Goal: Information Seeking & Learning: Check status

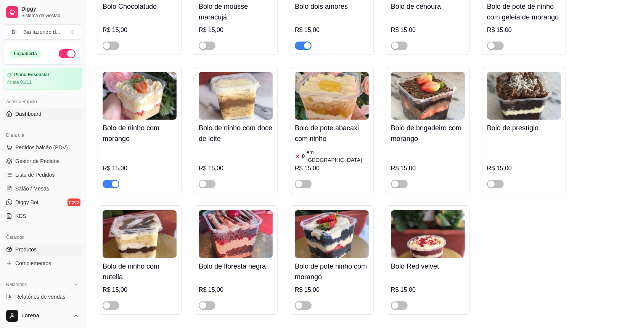
scroll to position [2848, 0]
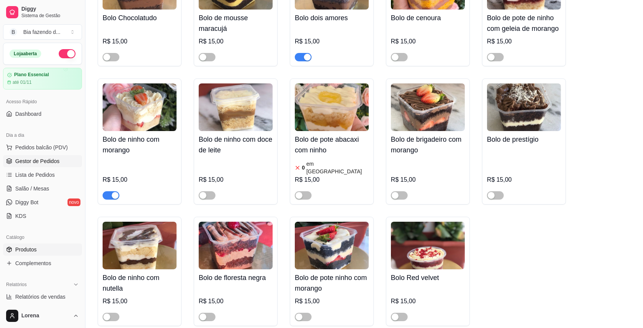
click at [31, 158] on span "Gestor de Pedidos" at bounding box center [37, 162] width 44 height 8
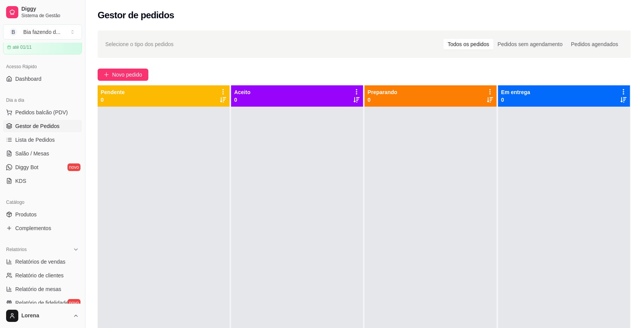
scroll to position [51, 0]
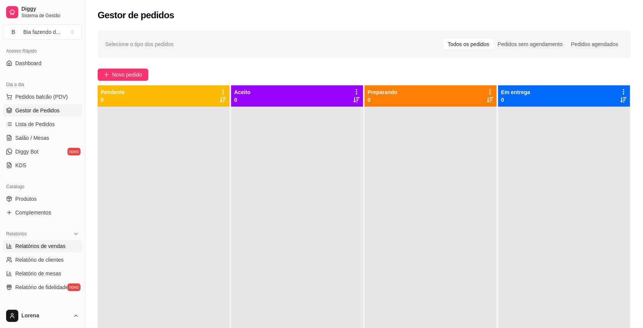
click at [35, 247] on span "Relatórios de vendas" at bounding box center [40, 247] width 50 height 8
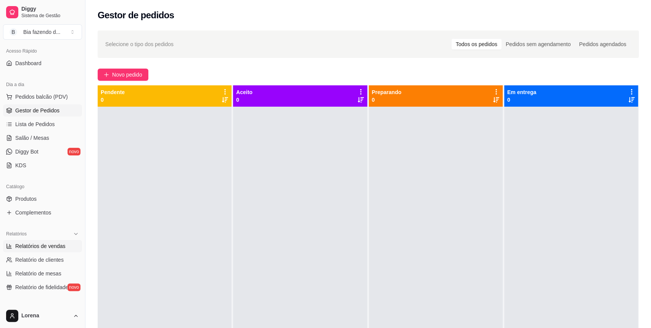
select select "ALL"
select select "0"
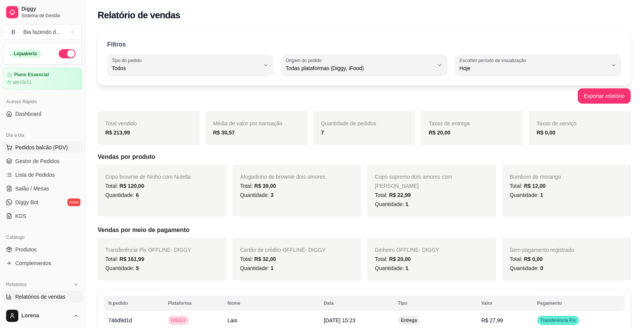
click at [46, 149] on span "Pedidos balcão (PDV)" at bounding box center [41, 148] width 53 height 8
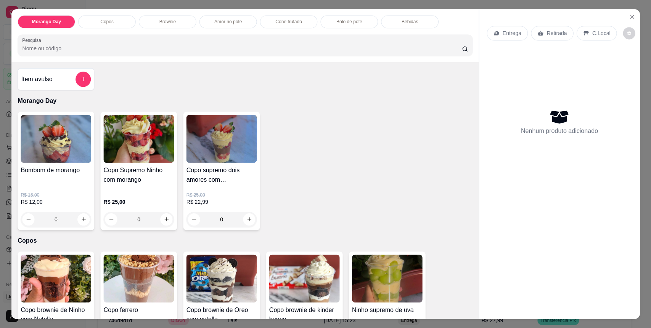
click at [49, 148] on img at bounding box center [56, 139] width 71 height 48
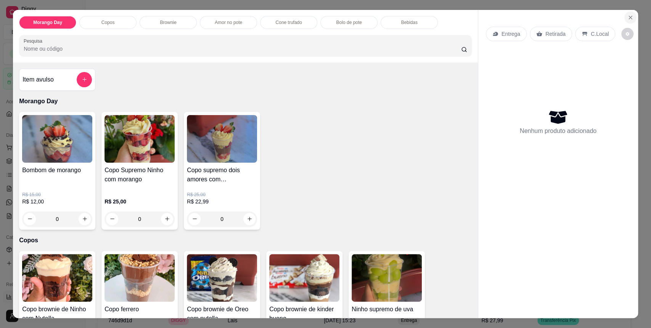
click at [628, 17] on icon "Close" at bounding box center [631, 17] width 6 height 6
